Goal: Task Accomplishment & Management: Complete application form

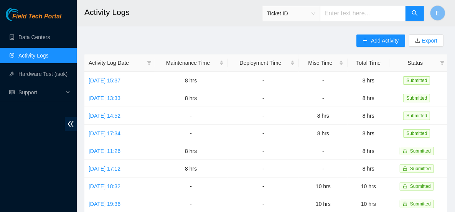
click at [38, 53] on link "Activity Logs" at bounding box center [33, 56] width 30 height 6
click at [43, 35] on link "Data Centers" at bounding box center [33, 37] width 31 height 6
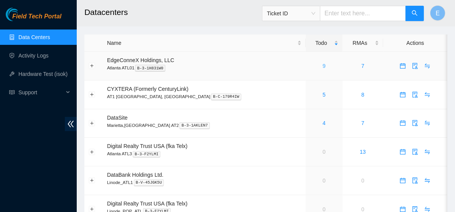
click at [323, 64] on link "9" at bounding box center [324, 66] width 3 height 6
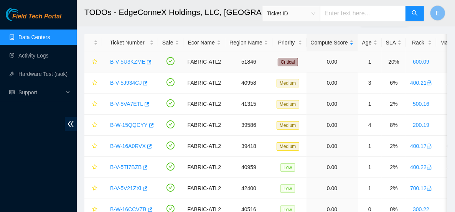
click at [125, 63] on link "B-V-5U3KZME" at bounding box center [127, 62] width 35 height 6
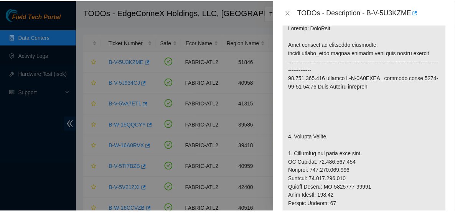
scroll to position [164, 0]
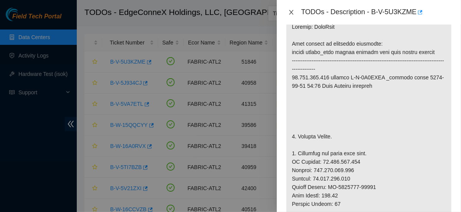
click at [293, 12] on icon "close" at bounding box center [291, 12] width 6 height 6
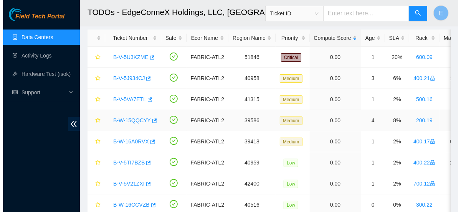
scroll to position [36, 0]
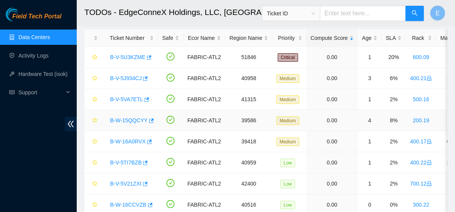
click at [137, 121] on link "B-W-15QQCYY" at bounding box center [129, 120] width 38 height 6
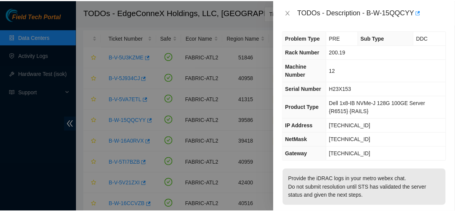
scroll to position [26, 0]
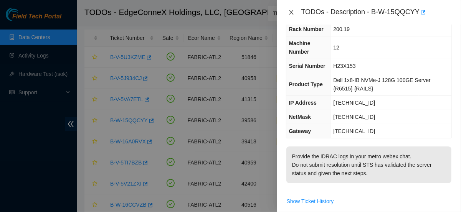
click at [294, 12] on button "Close" at bounding box center [291, 12] width 11 height 7
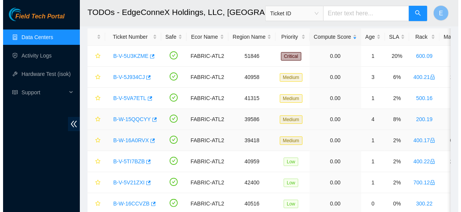
scroll to position [36, 0]
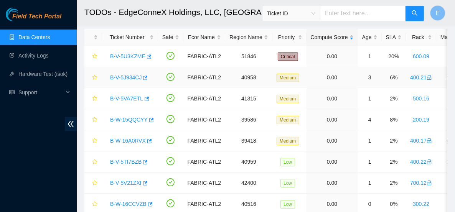
click at [132, 76] on link "B-V-5J934CJ" at bounding box center [125, 77] width 31 height 6
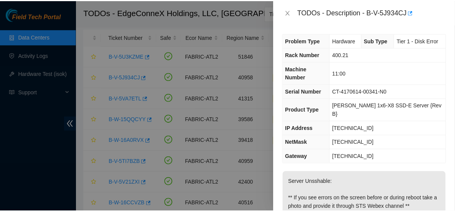
scroll to position [0, 0]
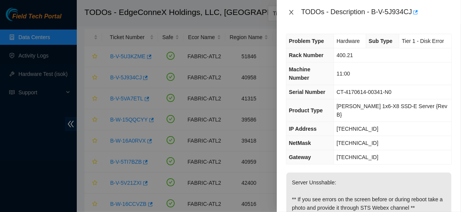
click at [289, 10] on icon "close" at bounding box center [291, 12] width 6 height 6
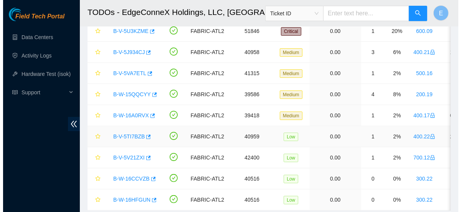
scroll to position [58, 0]
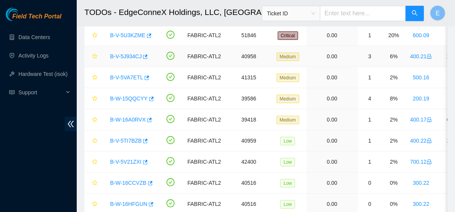
click at [132, 58] on link "B-V-5J934CJ" at bounding box center [125, 56] width 31 height 6
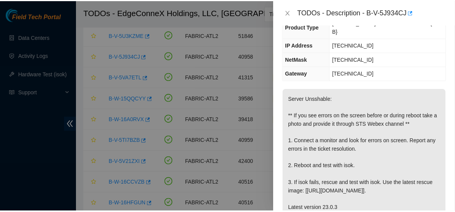
scroll to position [98, 0]
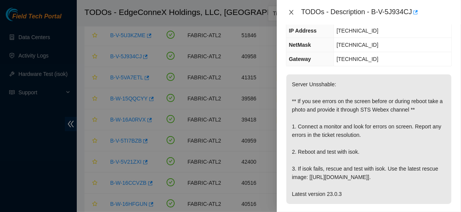
click at [291, 13] on icon "close" at bounding box center [291, 12] width 6 height 6
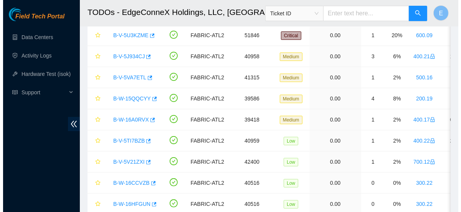
scroll to position [124, 0]
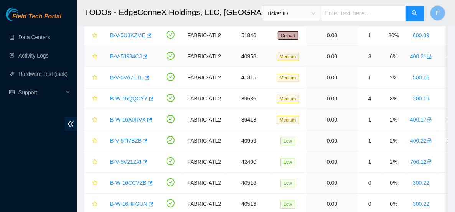
click at [129, 54] on link "B-V-5J934CJ" at bounding box center [125, 56] width 31 height 6
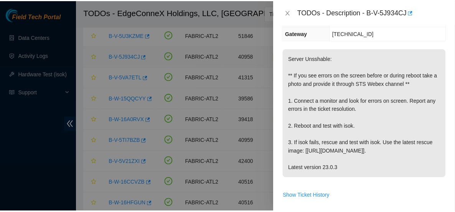
scroll to position [98, 0]
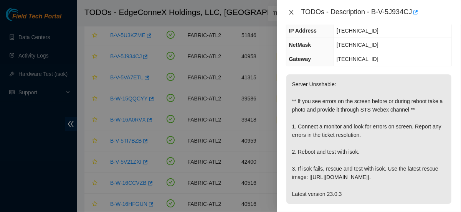
click at [293, 12] on icon "close" at bounding box center [291, 12] width 6 height 6
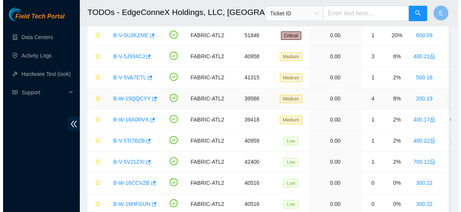
scroll to position [124, 0]
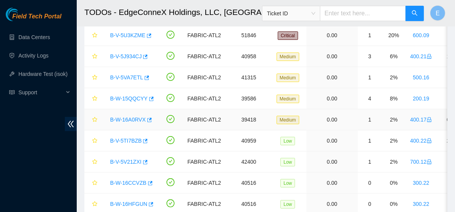
click at [136, 119] on link "B-W-16A0RVX" at bounding box center [128, 120] width 36 height 6
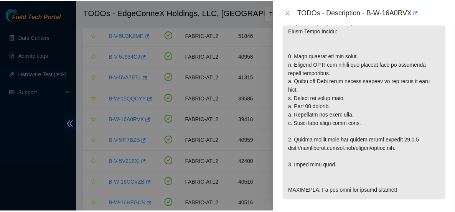
scroll to position [279, 0]
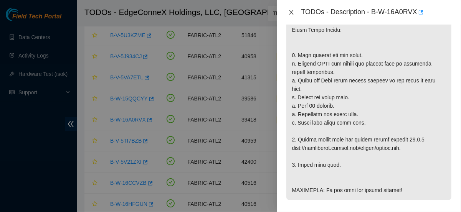
click at [291, 14] on icon "close" at bounding box center [291, 12] width 6 height 6
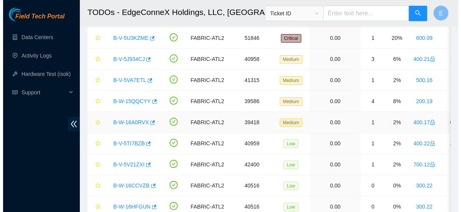
scroll to position [52, 0]
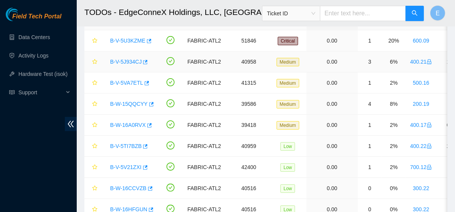
click at [131, 56] on div "B-V-5J934CJ" at bounding box center [130, 62] width 48 height 12
click at [133, 59] on link "B-V-5J934CJ" at bounding box center [125, 62] width 31 height 6
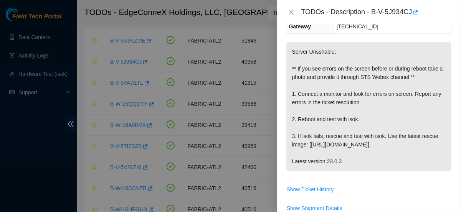
scroll to position [114, 0]
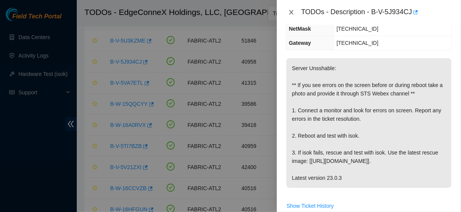
click at [293, 9] on button "Close" at bounding box center [291, 12] width 11 height 7
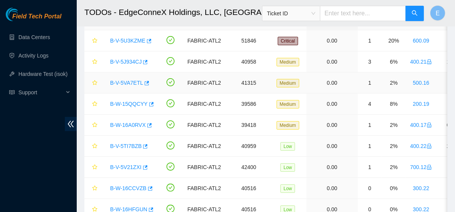
click at [127, 84] on link "B-V-5VA7ETL" at bounding box center [126, 83] width 33 height 6
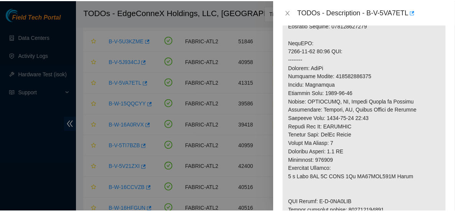
scroll to position [372, 0]
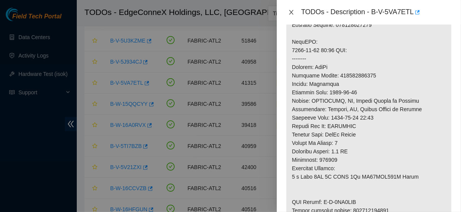
click at [293, 14] on icon "close" at bounding box center [291, 12] width 6 height 6
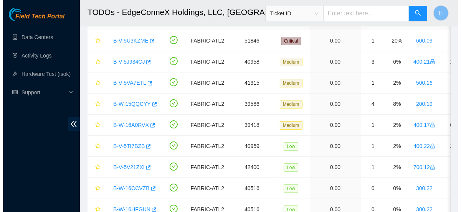
scroll to position [293, 0]
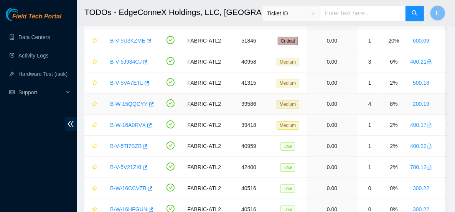
click at [118, 104] on link "B-W-15QQCYY" at bounding box center [129, 104] width 38 height 6
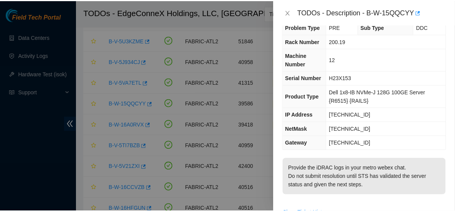
scroll to position [16, 0]
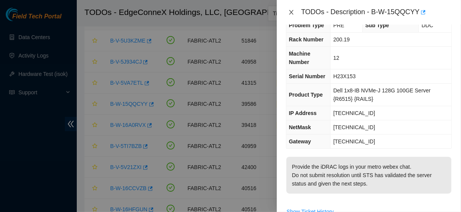
click at [292, 12] on icon "close" at bounding box center [291, 12] width 6 height 6
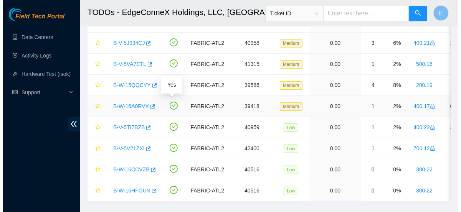
scroll to position [76, 0]
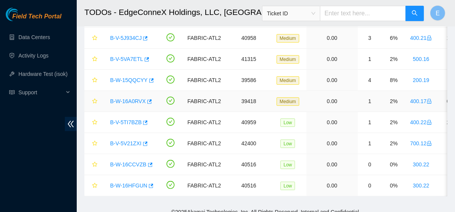
click at [139, 102] on link "B-W-16A0RVX" at bounding box center [128, 101] width 36 height 6
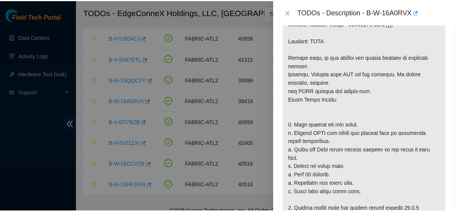
scroll to position [213, 0]
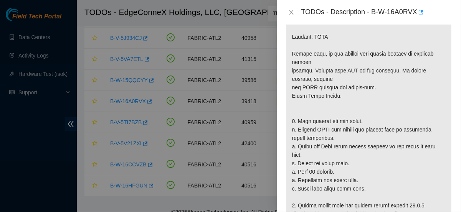
click at [292, 7] on div "TODOs - Description - B-W-16A0RVX" at bounding box center [369, 12] width 166 height 12
click at [291, 11] on icon "close" at bounding box center [291, 12] width 6 height 6
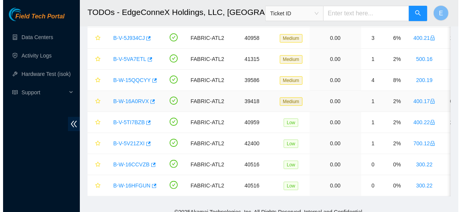
scroll to position [225, 0]
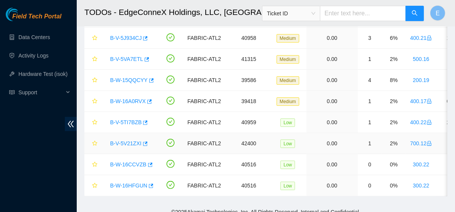
click at [123, 144] on link "B-V-5V21ZXI" at bounding box center [125, 143] width 31 height 6
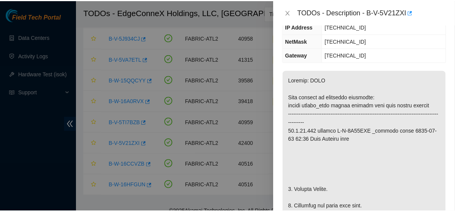
scroll to position [134, 0]
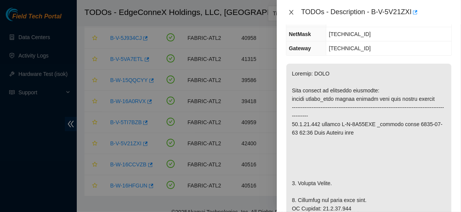
click at [291, 11] on icon "close" at bounding box center [291, 12] width 6 height 6
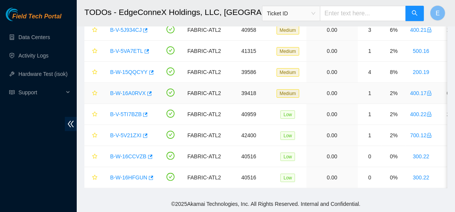
scroll to position [0, 0]
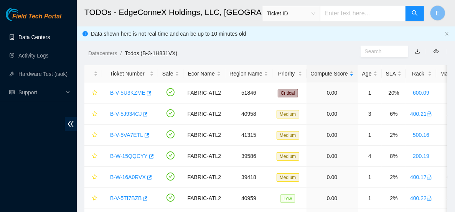
click at [41, 34] on link "Data Centers" at bounding box center [33, 37] width 31 height 6
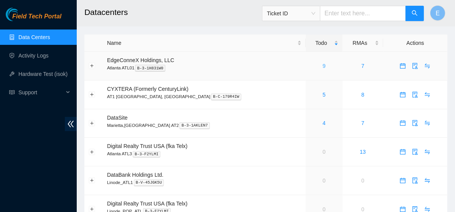
click at [323, 66] on link "9" at bounding box center [324, 66] width 3 height 6
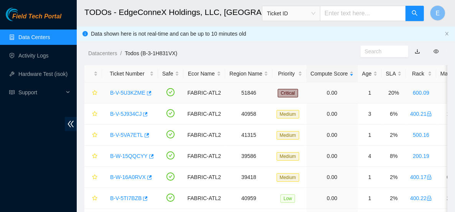
click at [133, 92] on link "B-V-5U3KZME" at bounding box center [127, 93] width 35 height 6
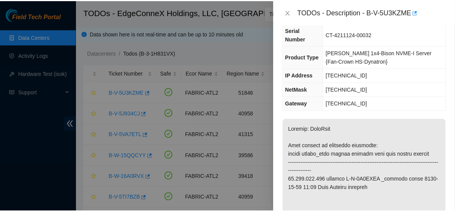
scroll to position [61, 0]
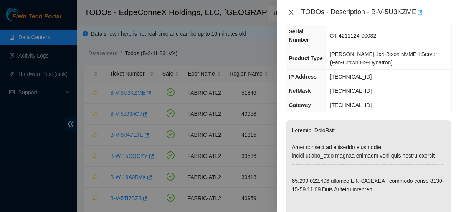
click at [290, 13] on icon "close" at bounding box center [291, 12] width 4 height 5
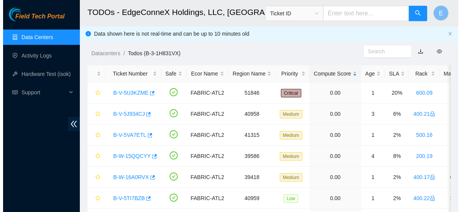
scroll to position [77, 0]
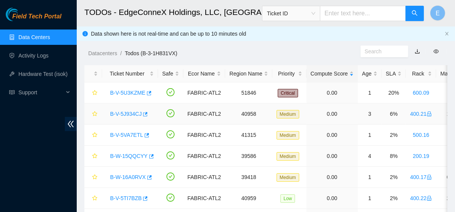
click at [130, 114] on link "B-V-5J934CJ" at bounding box center [125, 114] width 31 height 6
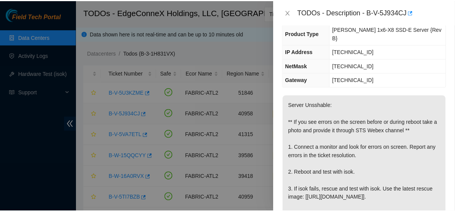
scroll to position [52, 0]
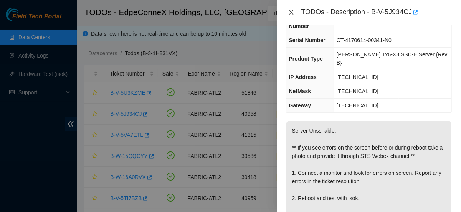
click at [292, 12] on icon "close" at bounding box center [291, 12] width 6 height 6
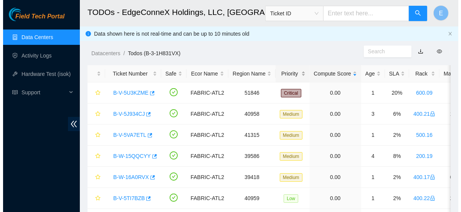
scroll to position [77, 0]
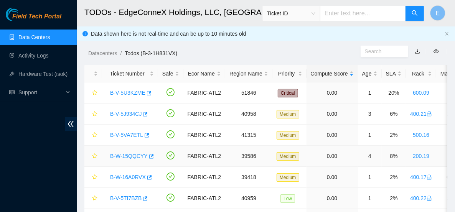
click at [127, 156] on link "B-W-15QQCYY" at bounding box center [129, 156] width 38 height 6
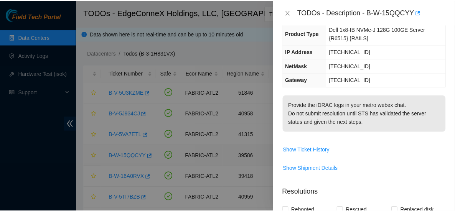
scroll to position [61, 0]
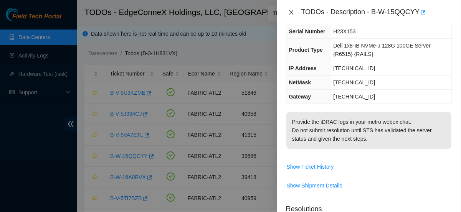
click at [289, 13] on icon "close" at bounding box center [291, 12] width 6 height 6
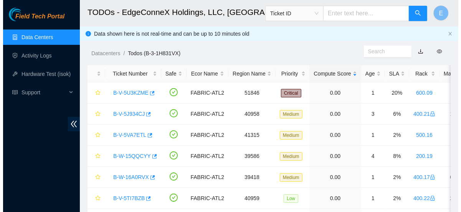
scroll to position [77, 0]
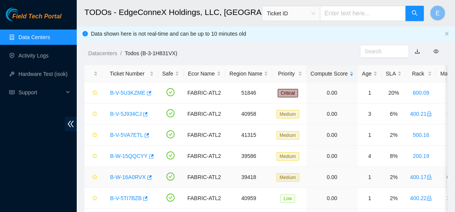
click at [129, 178] on link "B-W-16A0RVX" at bounding box center [128, 177] width 36 height 6
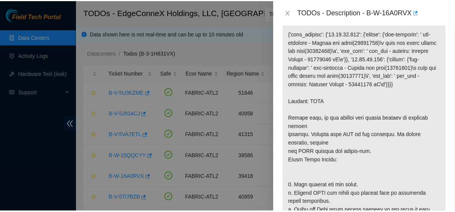
scroll to position [149, 0]
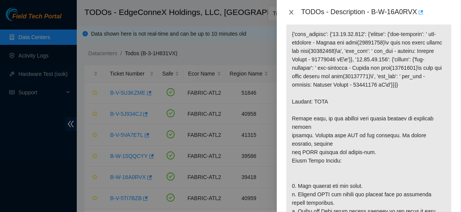
click at [292, 12] on icon "close" at bounding box center [291, 12] width 4 height 5
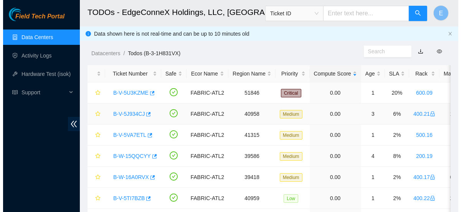
scroll to position [160, 0]
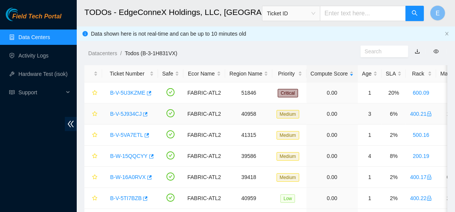
click at [129, 114] on link "B-V-5J934CJ" at bounding box center [125, 114] width 31 height 6
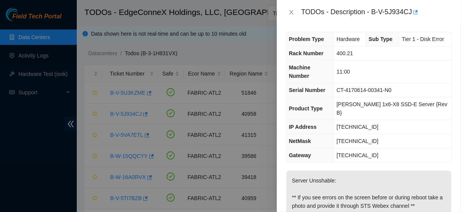
scroll to position [0, 0]
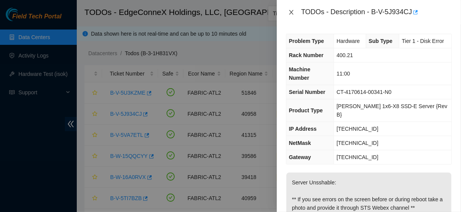
click at [292, 15] on icon "close" at bounding box center [291, 12] width 6 height 6
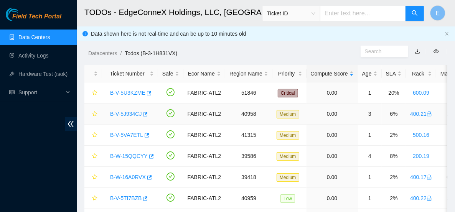
click at [133, 112] on link "B-V-5J934CJ" at bounding box center [125, 114] width 31 height 6
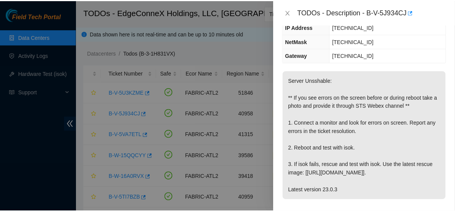
scroll to position [102, 0]
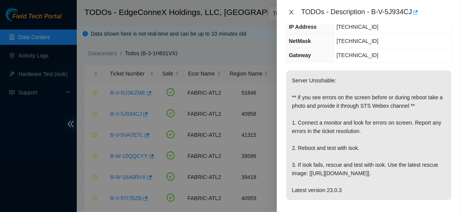
click at [292, 12] on icon "close" at bounding box center [291, 12] width 4 height 5
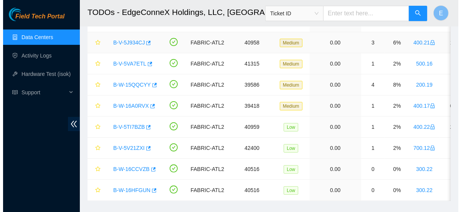
scroll to position [77, 0]
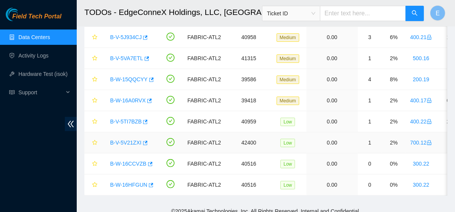
click at [123, 140] on link "B-V-5V21ZXI" at bounding box center [125, 143] width 31 height 6
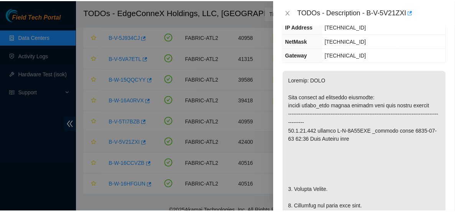
scroll to position [119, 0]
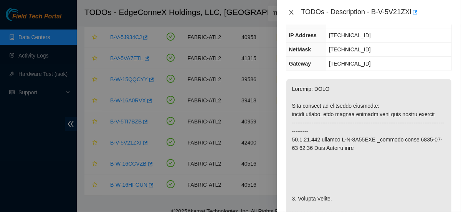
click at [292, 12] on icon "close" at bounding box center [291, 12] width 6 height 6
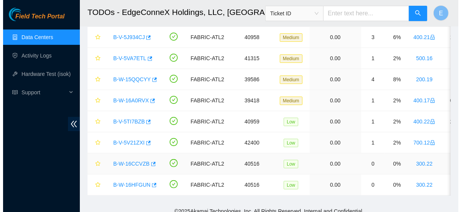
scroll to position [127, 0]
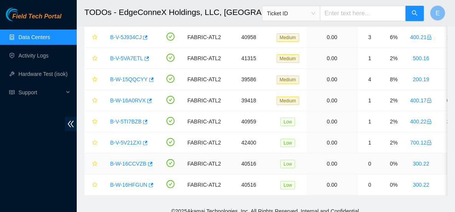
click at [126, 161] on link "B-W-16CCVZB" at bounding box center [128, 164] width 36 height 6
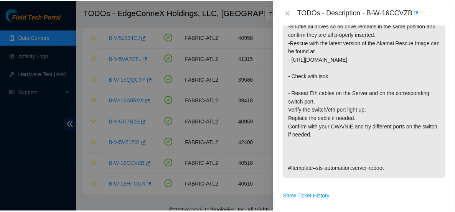
scroll to position [267, 0]
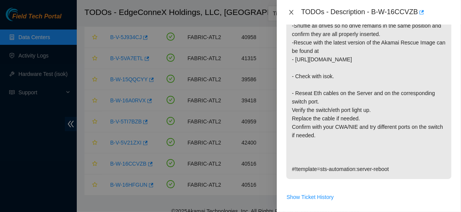
click at [291, 10] on icon "close" at bounding box center [291, 12] width 6 height 6
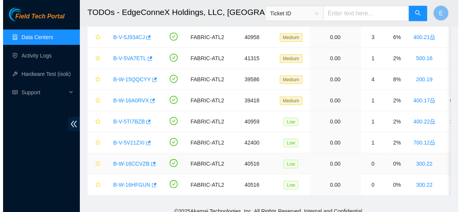
scroll to position [88, 0]
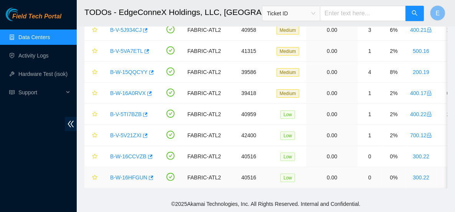
click at [134, 175] on link "B-W-16HFGUN" at bounding box center [128, 178] width 37 height 6
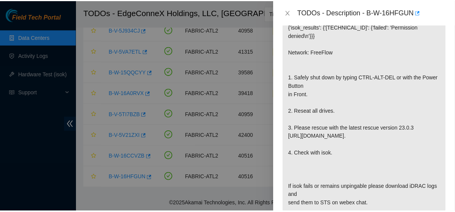
scroll to position [173, 0]
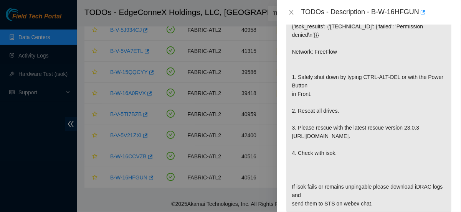
click at [137, 153] on div at bounding box center [230, 106] width 461 height 212
click at [131, 150] on div at bounding box center [230, 106] width 461 height 212
click at [292, 10] on icon "close" at bounding box center [291, 12] width 6 height 6
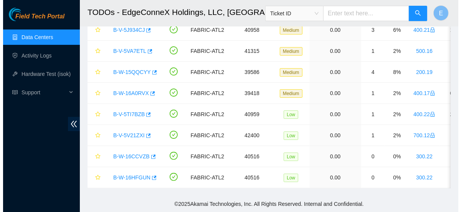
scroll to position [168, 0]
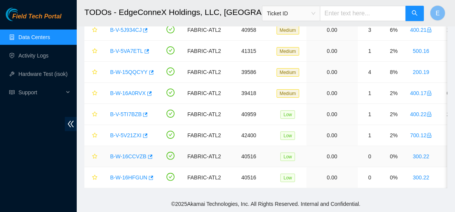
click at [119, 154] on link "B-W-16CCVZB" at bounding box center [128, 157] width 36 height 6
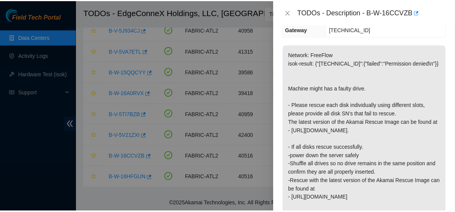
scroll to position [117, 0]
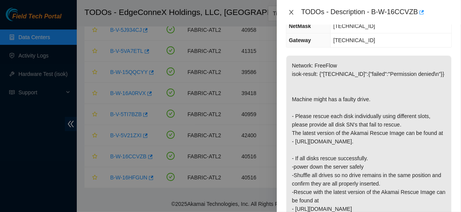
click at [292, 13] on icon "close" at bounding box center [291, 12] width 6 height 6
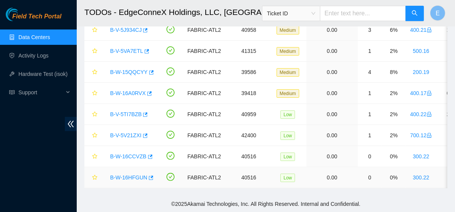
click at [122, 175] on link "B-W-16HFGUN" at bounding box center [128, 178] width 37 height 6
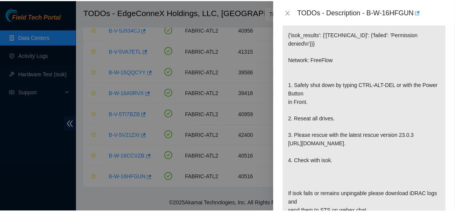
scroll to position [165, 0]
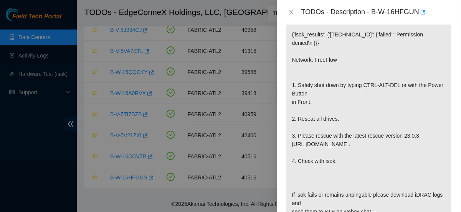
drag, startPoint x: 297, startPoint y: 96, endPoint x: 292, endPoint y: 8, distance: 88.0
click at [292, 8] on div "TODOs - Description - B-W-16HFGUN" at bounding box center [369, 12] width 166 height 12
click at [292, 11] on icon "close" at bounding box center [291, 12] width 6 height 6
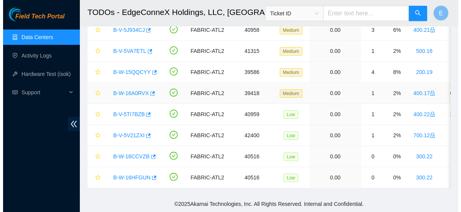
scroll to position [159, 0]
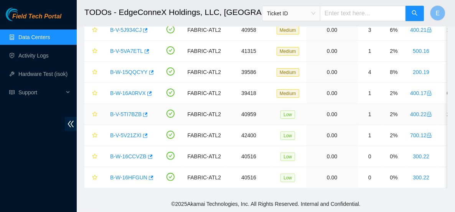
click at [124, 111] on link "B-V-5TI7BZB" at bounding box center [125, 114] width 31 height 6
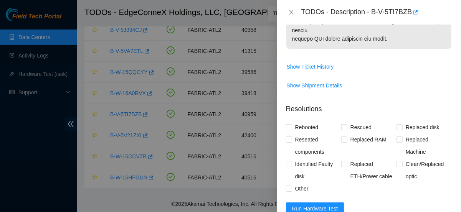
scroll to position [732, 0]
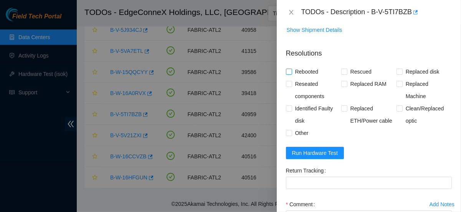
click at [314, 66] on span "Rebooted" at bounding box center [307, 72] width 30 height 12
click at [291, 69] on input "Rebooted" at bounding box center [288, 71] width 5 height 5
checkbox input "true"
click at [343, 69] on input "Rescued" at bounding box center [343, 71] width 5 height 5
checkbox input "true"
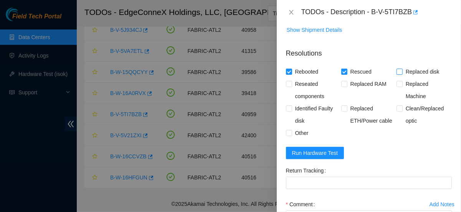
click at [412, 66] on span "Replaced disk" at bounding box center [423, 72] width 40 height 12
click at [402, 69] on input "Replaced disk" at bounding box center [398, 71] width 5 height 5
checkbox input "true"
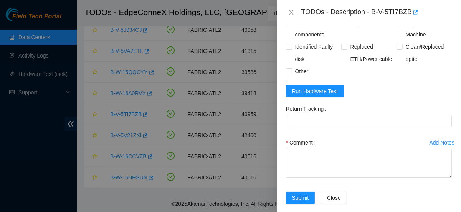
scroll to position [793, 0]
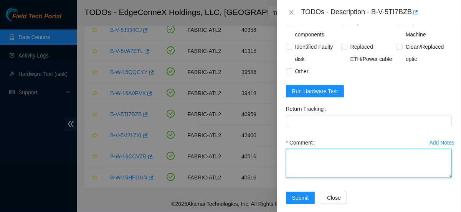
click at [320, 149] on textarea "Comment" at bounding box center [369, 163] width 166 height 29
paste textarea "Powered down server Replaced disk sn: With new disk sn: Rebooted Rescued and co…"
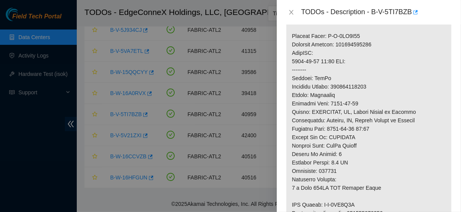
scroll to position [468, 0]
type textarea "Powered down server Replaced disk sn: With new disk sn: Rebooted Rescued and co…"
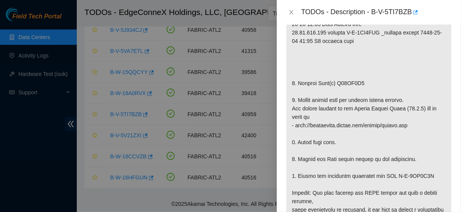
scroll to position [215, 0]
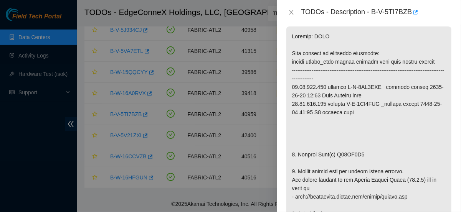
scroll to position [147, 0]
drag, startPoint x: 372, startPoint y: 10, endPoint x: 411, endPoint y: 8, distance: 39.2
click at [411, 8] on div "TODOs - Description - B-V-5TI7BZB" at bounding box center [376, 12] width 150 height 12
copy div "B-V-5TI7BZB"
click at [44, 51] on div at bounding box center [230, 106] width 461 height 212
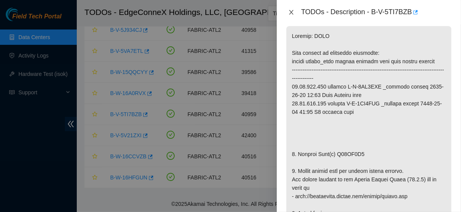
click at [288, 13] on icon "close" at bounding box center [291, 12] width 6 height 6
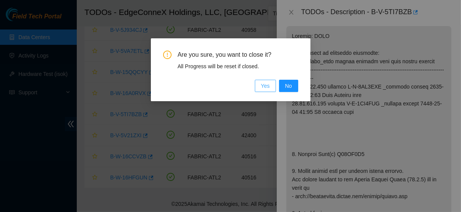
drag, startPoint x: 263, startPoint y: 87, endPoint x: 277, endPoint y: 36, distance: 52.5
click at [277, 36] on div "Are you sure, you want to close it? All Progress will be reset if closed. Yes No" at bounding box center [230, 106] width 461 height 212
click at [289, 82] on span "No" at bounding box center [288, 86] width 7 height 8
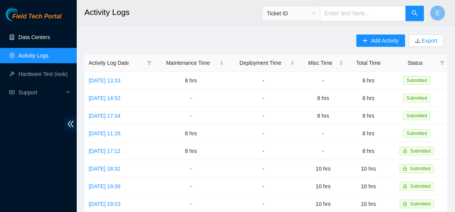
click at [43, 35] on link "Data Centers" at bounding box center [33, 37] width 31 height 6
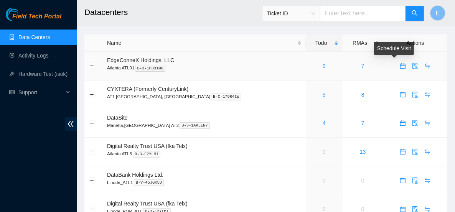
click at [400, 67] on icon "calendar" at bounding box center [403, 66] width 6 height 6
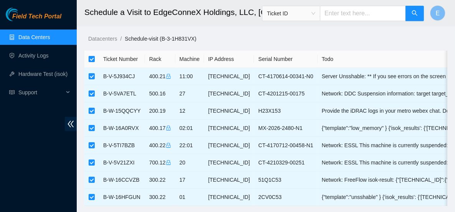
click at [90, 59] on input "checkbox" at bounding box center [92, 59] width 6 height 6
checkbox input "false"
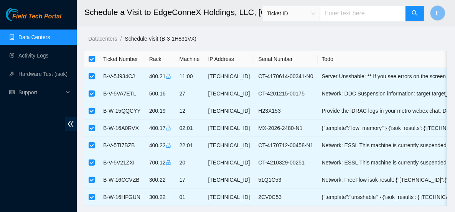
checkbox input "false"
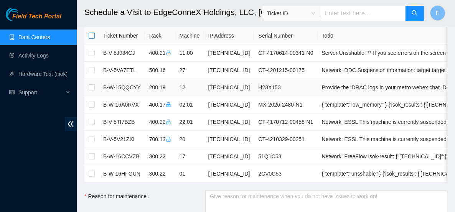
scroll to position [11, 0]
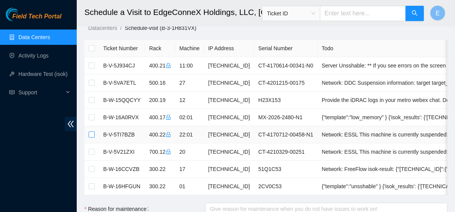
click at [92, 132] on input "checkbox" at bounding box center [92, 135] width 6 height 6
checkbox input "true"
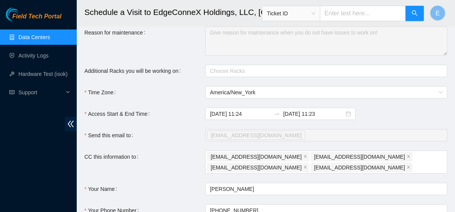
scroll to position [264, 0]
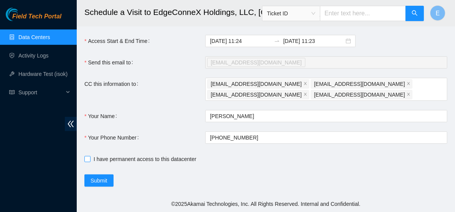
click at [100, 158] on span "I have permanent access to this datacenter" at bounding box center [145, 159] width 109 height 8
click at [90, 158] on input "I have permanent access to this datacenter" at bounding box center [86, 158] width 5 height 5
checkbox input "true"
click at [102, 182] on span "Submit" at bounding box center [99, 181] width 17 height 8
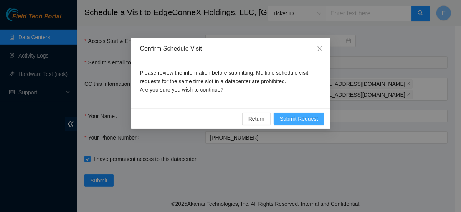
click at [287, 122] on span "Submit Request" at bounding box center [299, 119] width 38 height 8
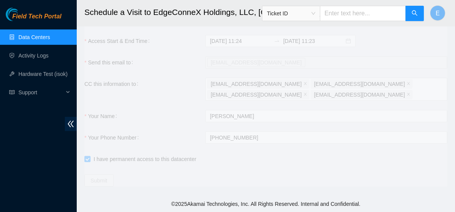
type input "2025-09-17 11:26"
